Goal: Navigation & Orientation: Understand site structure

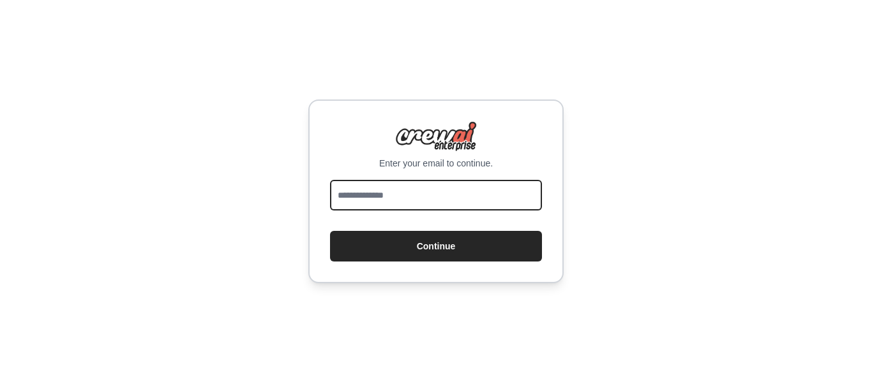
click at [373, 204] on input "email" at bounding box center [436, 195] width 212 height 31
type input "**********"
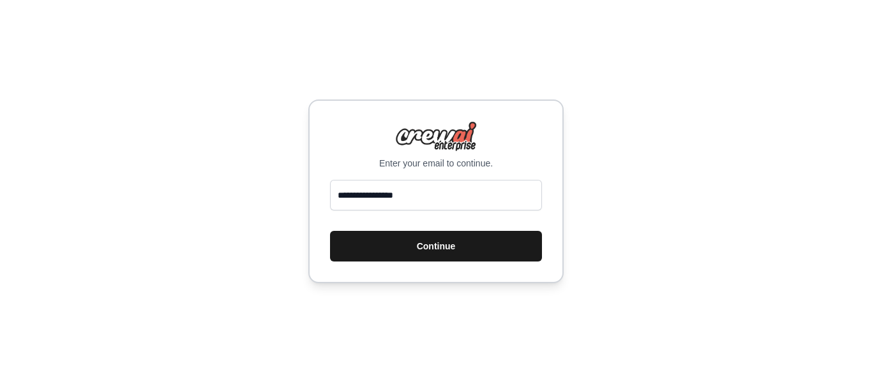
click at [415, 237] on button "Continue" at bounding box center [436, 246] width 212 height 31
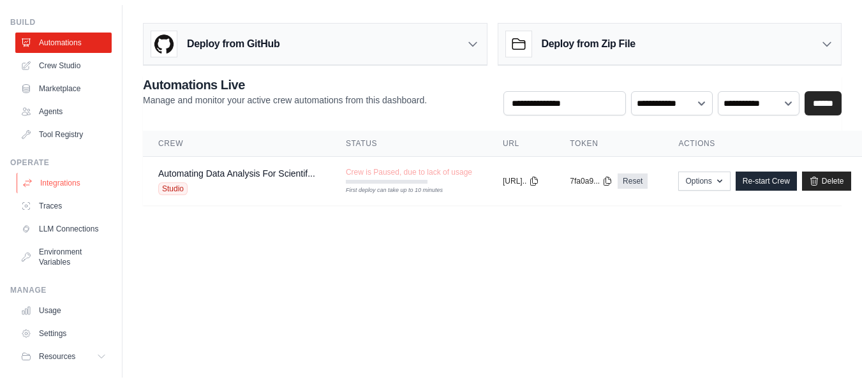
scroll to position [64, 0]
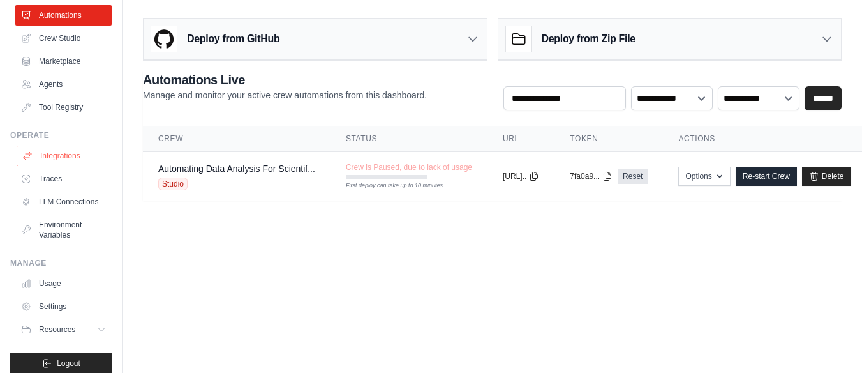
click at [75, 153] on link "Integrations" at bounding box center [65, 155] width 96 height 20
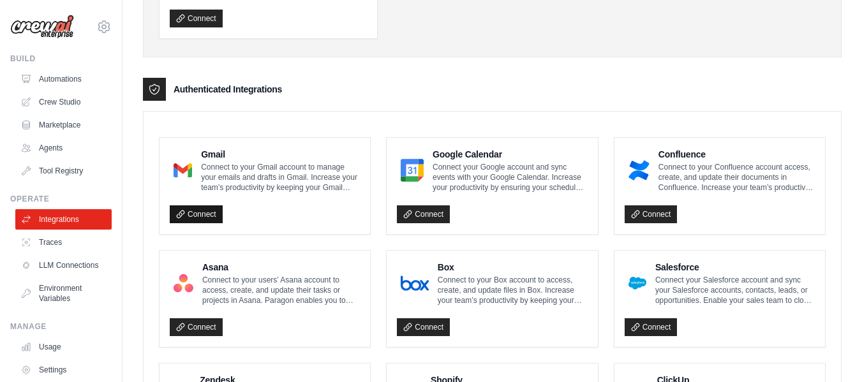
click at [211, 216] on link "Connect" at bounding box center [196, 214] width 53 height 18
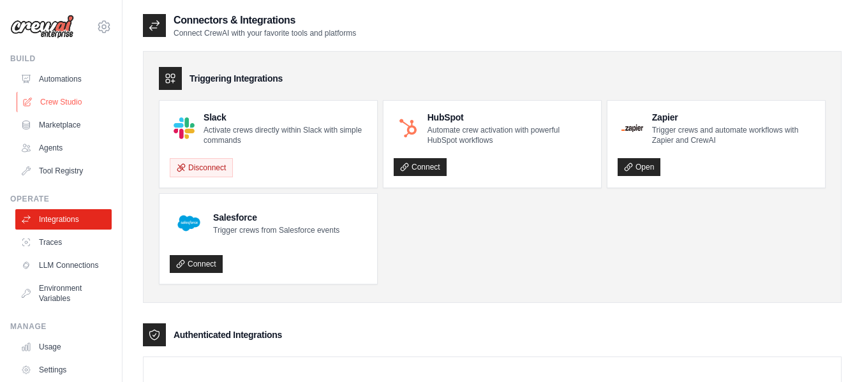
click at [75, 109] on link "Crew Studio" at bounding box center [65, 102] width 96 height 20
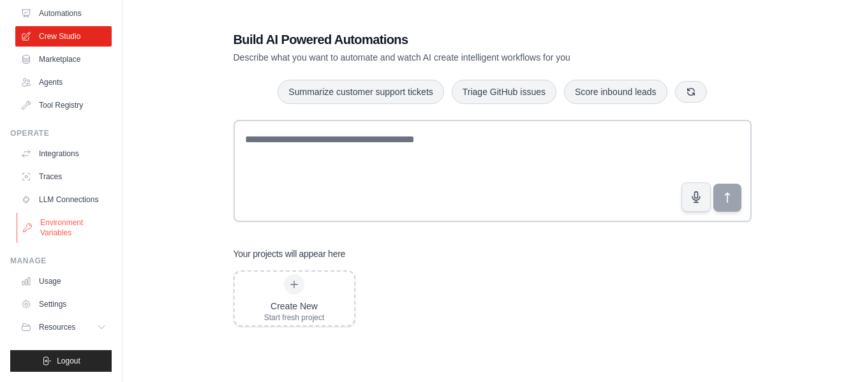
scroll to position [76, 0]
click at [75, 285] on link "Usage" at bounding box center [65, 281] width 96 height 20
